Goal: Task Accomplishment & Management: Complete application form

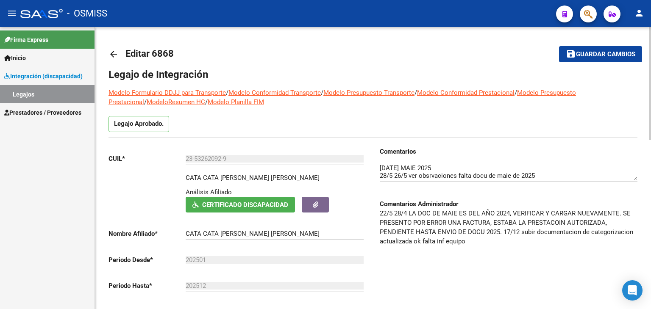
scroll to position [85, 0]
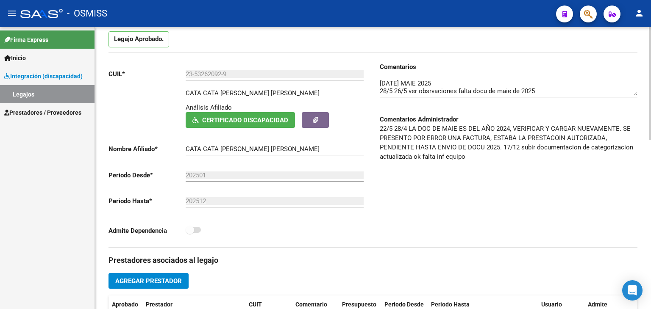
click at [385, 75] on div at bounding box center [509, 85] width 258 height 26
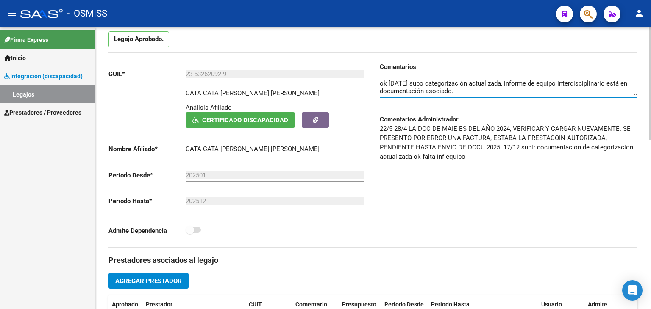
click at [380, 75] on div at bounding box center [509, 85] width 258 height 26
click at [380, 83] on textarea at bounding box center [509, 87] width 258 height 17
click at [380, 84] on textarea at bounding box center [509, 87] width 258 height 17
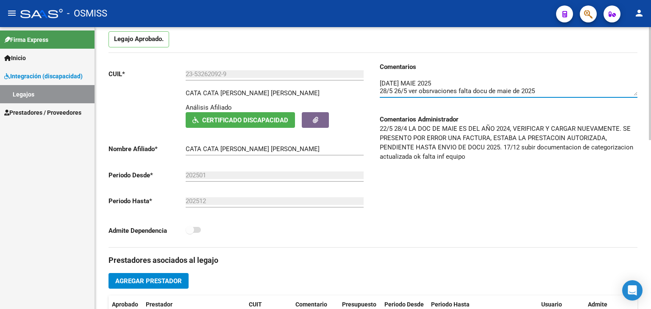
click at [379, 81] on div "Comentarios Comentarios Administrador 22/5 28/4 LA DOC DE MAIE ES DEL AÑO 2024,…" at bounding box center [505, 154] width 265 height 185
click at [382, 84] on textarea at bounding box center [509, 87] width 258 height 17
click at [379, 82] on div "Comentarios Comentarios Administrador 22/5 28/4 LA DOC DE MAIE ES DEL AÑO 2024,…" at bounding box center [505, 154] width 265 height 185
click at [380, 82] on textarea at bounding box center [509, 87] width 258 height 17
drag, startPoint x: 563, startPoint y: 81, endPoint x: 368, endPoint y: 83, distance: 194.6
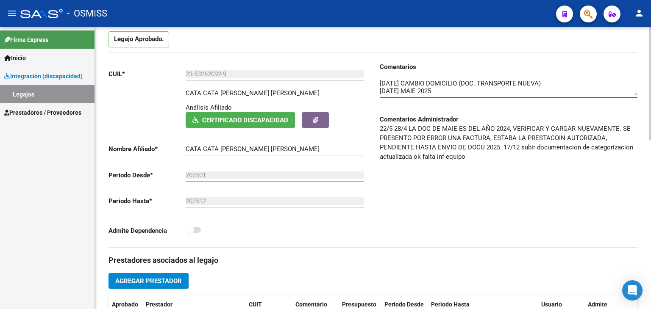
click at [376, 81] on div "Comentarios Comentarios Administrador 22/5 28/4 LA DOC DE MAIE ES DEL AÑO 2024,…" at bounding box center [505, 154] width 265 height 185
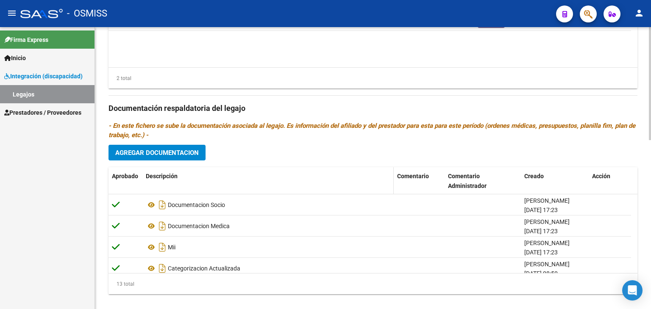
scroll to position [422, 0]
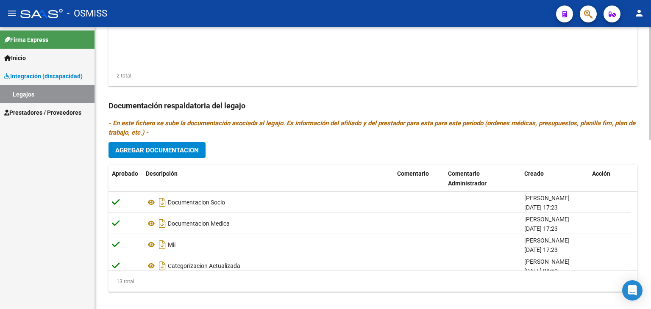
type textarea "[DATE] CAMBIO DOMICILIO (DOC. TRANSPORTE NUEVA) [DATE] MAIE 2025 28/5 26/5 ver …"
click at [178, 147] on span "Agregar Documentacion" at bounding box center [157, 151] width 84 height 8
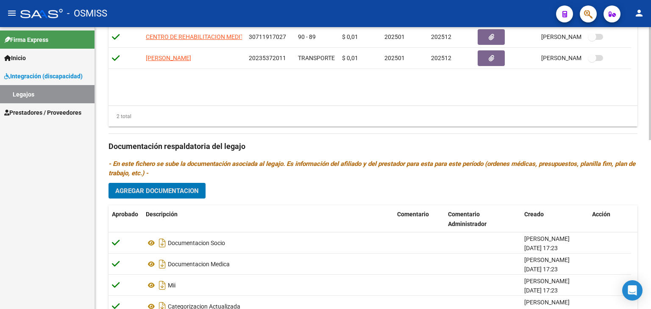
scroll to position [382, 0]
click at [185, 183] on button "Agregar Documentacion" at bounding box center [157, 191] width 97 height 16
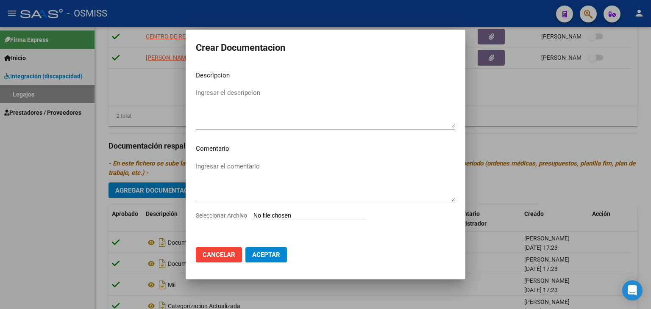
click at [287, 213] on input "Seleccionar Archivo" at bounding box center [310, 216] width 112 height 8
type input "C:\fakepath\Cata Cata [PERSON_NAME].pdf"
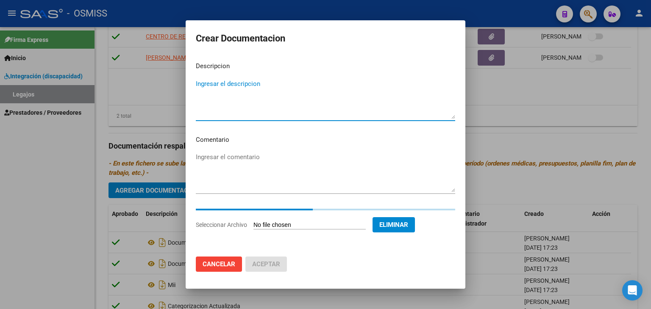
click at [220, 101] on textarea "Ingresar el descripcion" at bounding box center [325, 99] width 259 height 40
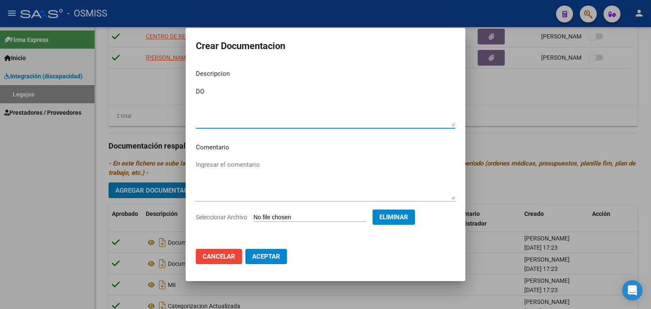
type textarea "D"
type textarea "TRANSPORTE CAMBIO DOMICILIO"
click at [266, 257] on span "Aceptar" at bounding box center [266, 257] width 28 height 8
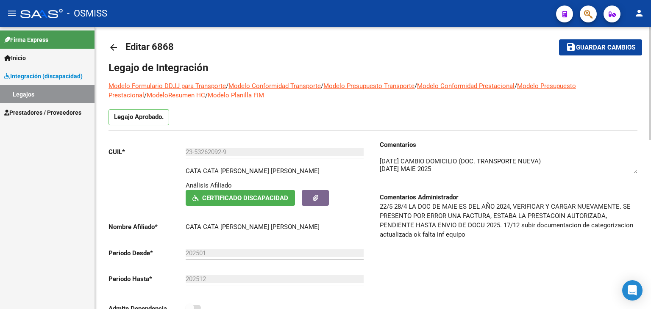
scroll to position [0, 0]
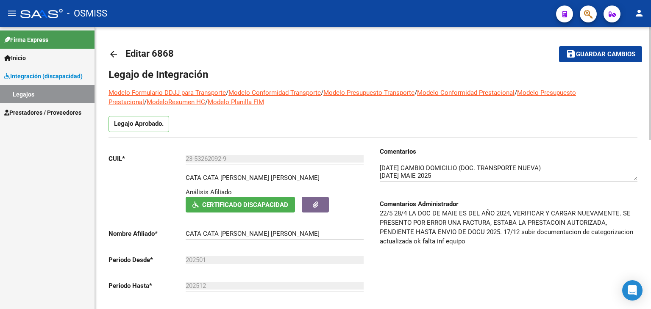
click at [607, 51] on span "Guardar cambios" at bounding box center [605, 55] width 59 height 8
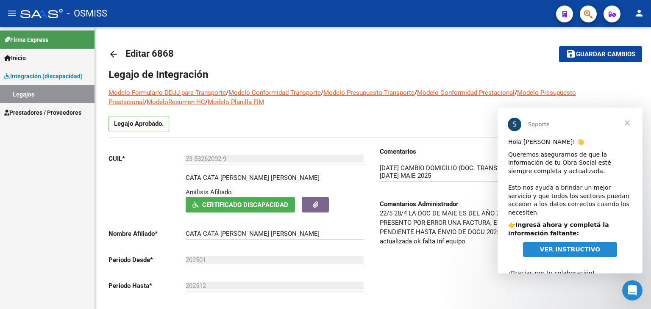
click at [634, 122] on span "Cerrar" at bounding box center [627, 123] width 31 height 31
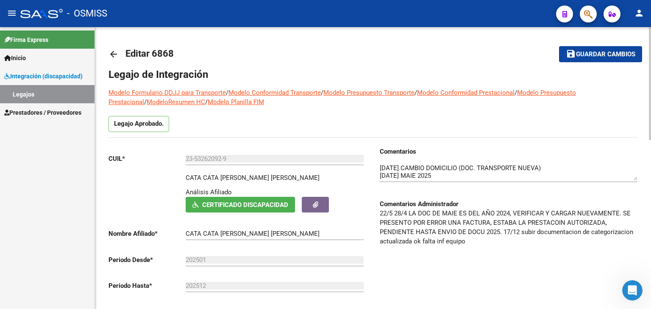
click at [594, 56] on span "Guardar cambios" at bounding box center [605, 55] width 59 height 8
click at [114, 56] on mat-icon "arrow_back" at bounding box center [114, 54] width 10 height 10
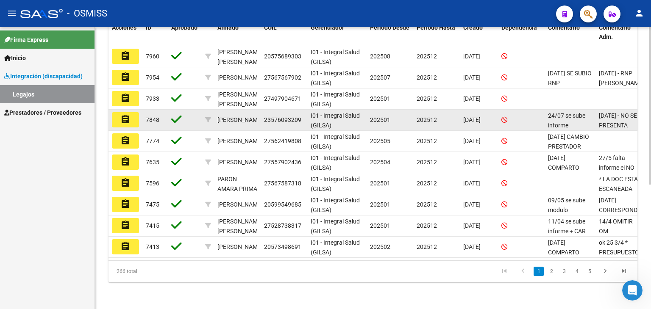
scroll to position [223, 0]
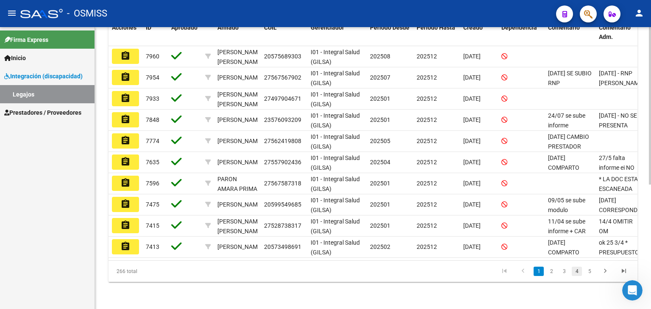
click at [574, 271] on link "4" at bounding box center [577, 271] width 10 height 9
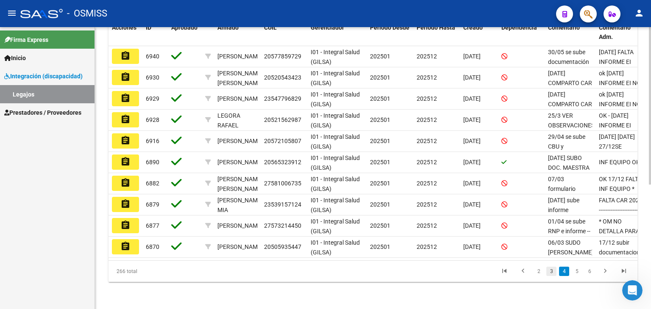
click at [551, 272] on link "3" at bounding box center [551, 271] width 10 height 9
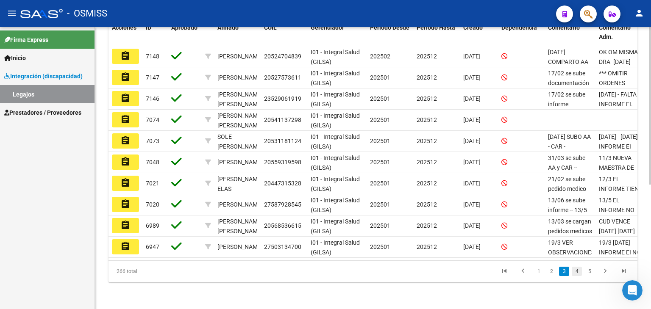
click at [577, 270] on link "4" at bounding box center [577, 271] width 10 height 9
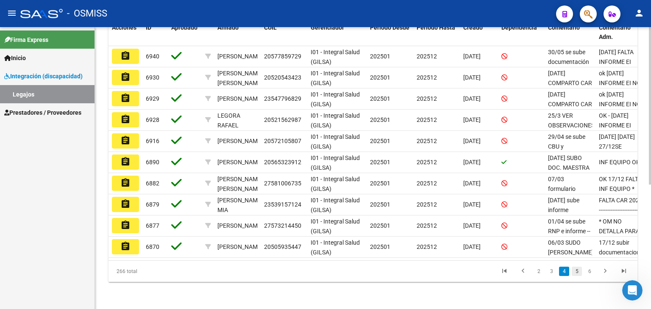
click at [580, 272] on link "5" at bounding box center [577, 271] width 10 height 9
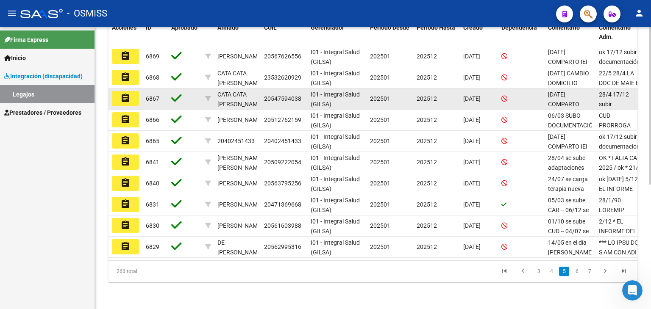
click at [128, 93] on mat-icon "assignment" at bounding box center [125, 98] width 10 height 10
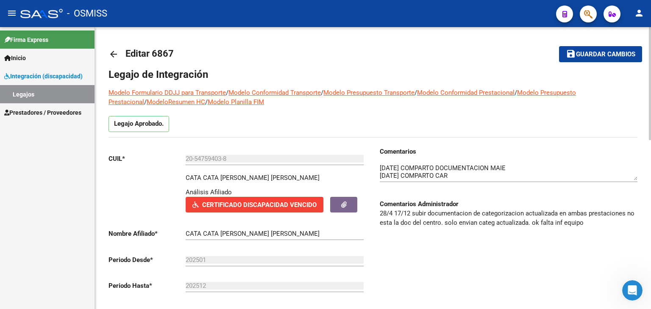
click at [383, 162] on div at bounding box center [509, 169] width 258 height 26
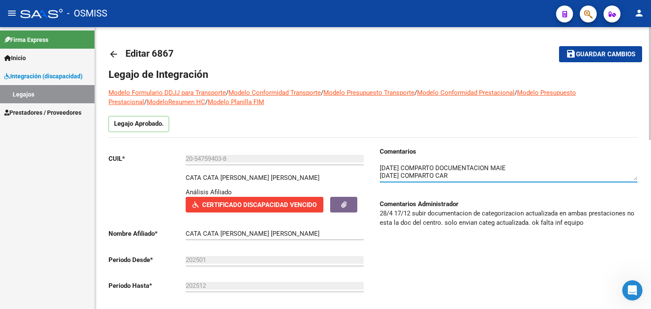
scroll to position [31, 0]
click at [387, 172] on textarea at bounding box center [509, 172] width 258 height 17
click at [382, 171] on textarea at bounding box center [509, 172] width 258 height 17
paste textarea "[DATE] CAMBIO DOMICILIO (DOC. TRANSPORTE NUEVA)"
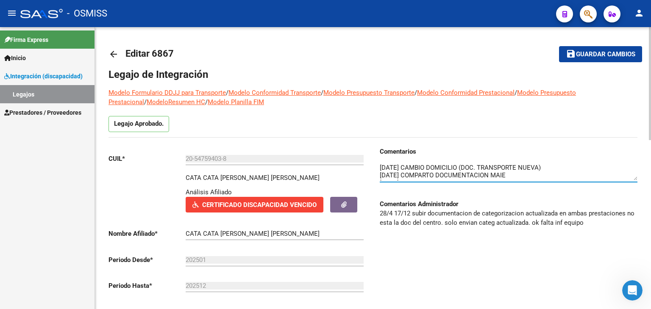
type textarea "[DATE] CAMBIO DOMICILIO (DOC. TRANSPORTE NUEVA) [DATE] COMPARTO DOCUMENTACION M…"
click at [616, 53] on span "Guardar cambios" at bounding box center [605, 55] width 59 height 8
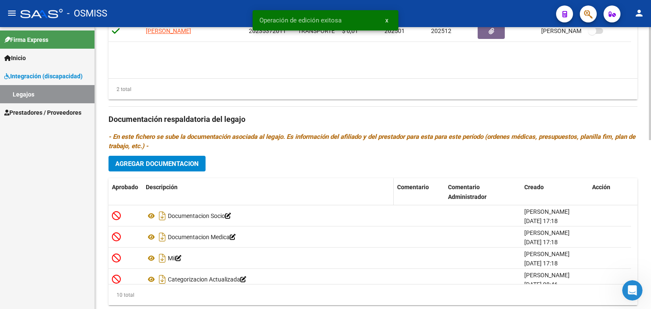
scroll to position [422, 0]
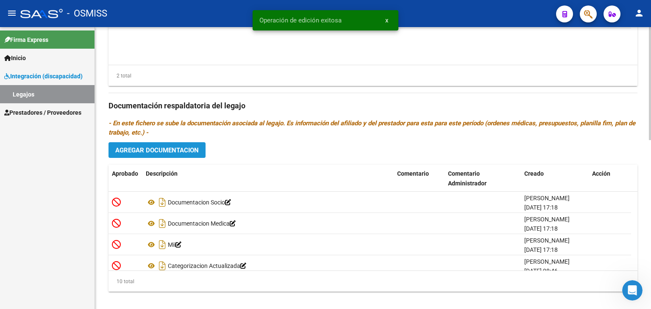
click at [181, 145] on button "Agregar Documentacion" at bounding box center [157, 150] width 97 height 16
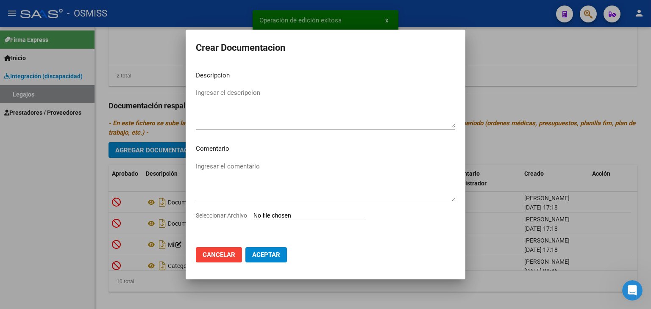
click at [309, 213] on input "Seleccionar Archivo" at bounding box center [310, 216] width 112 height 8
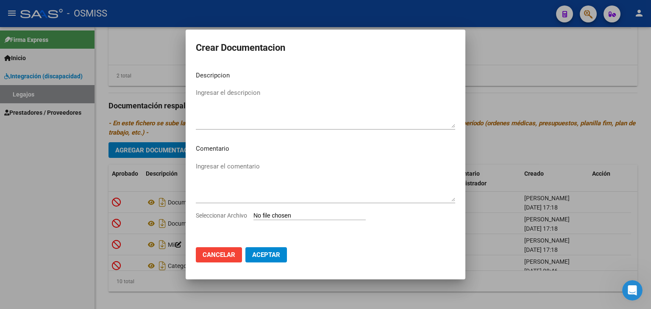
type input "C:\fakepath\[PERSON_NAME].pdf"
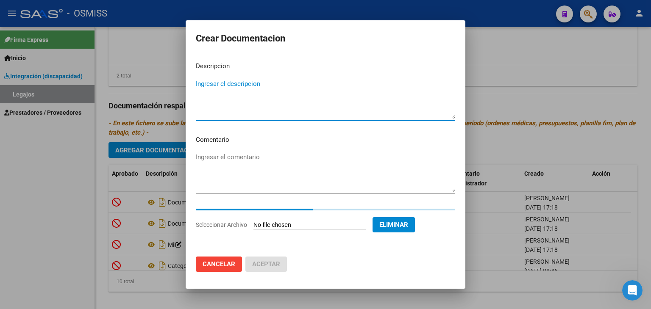
click at [225, 91] on textarea "Ingresar el descripcion" at bounding box center [325, 99] width 259 height 40
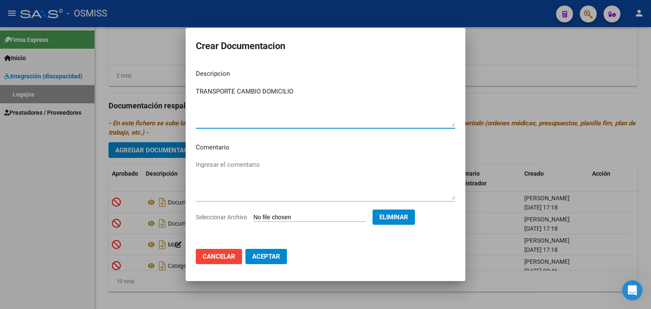
type textarea "TRANSPORTE CAMBIO DOMICILIO"
click at [407, 216] on span "Eliminar" at bounding box center [393, 218] width 29 height 8
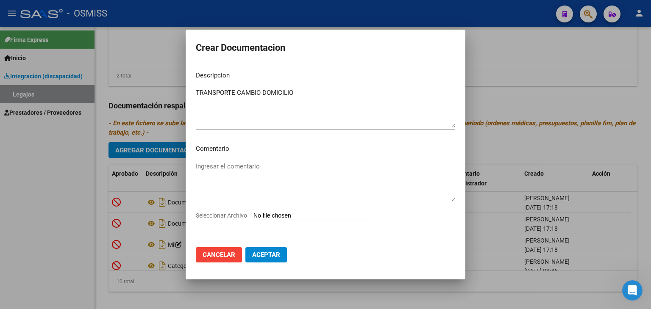
click at [308, 219] on input "Seleccionar Archivo" at bounding box center [310, 216] width 112 height 8
type input "C:\fakepath\[PERSON_NAME].pdf"
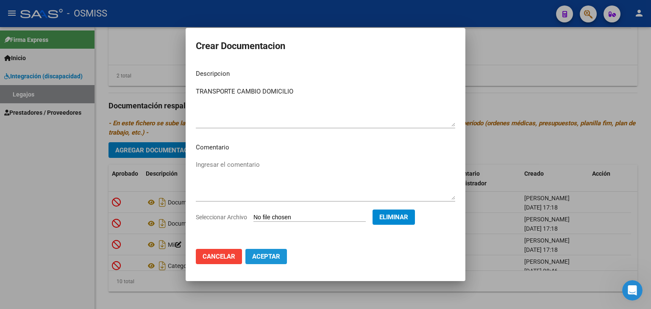
click at [279, 257] on span "Aceptar" at bounding box center [266, 257] width 28 height 8
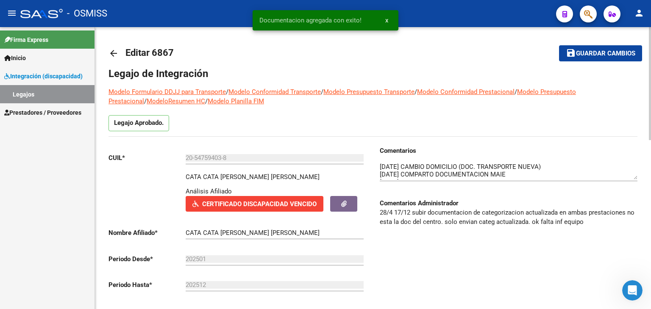
scroll to position [0, 0]
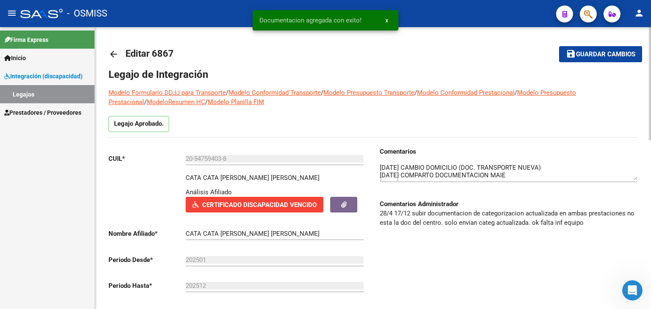
click at [610, 57] on span "Guardar cambios" at bounding box center [605, 55] width 59 height 8
click at [123, 51] on link "arrow_back" at bounding box center [117, 54] width 17 height 20
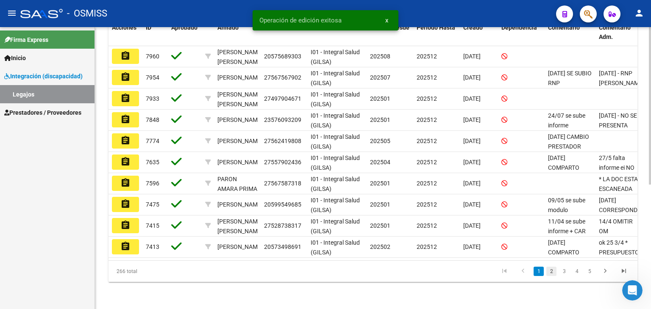
scroll to position [223, 0]
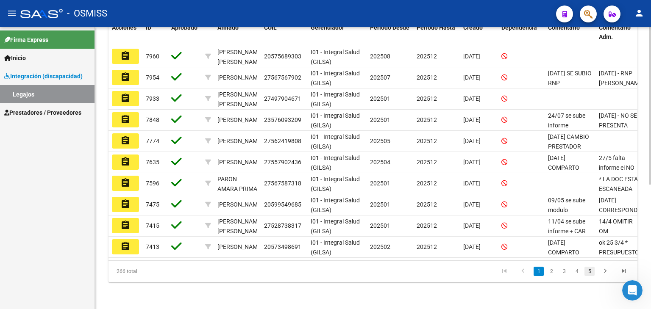
click at [589, 271] on link "5" at bounding box center [590, 271] width 10 height 9
